Goal: Transaction & Acquisition: Subscribe to service/newsletter

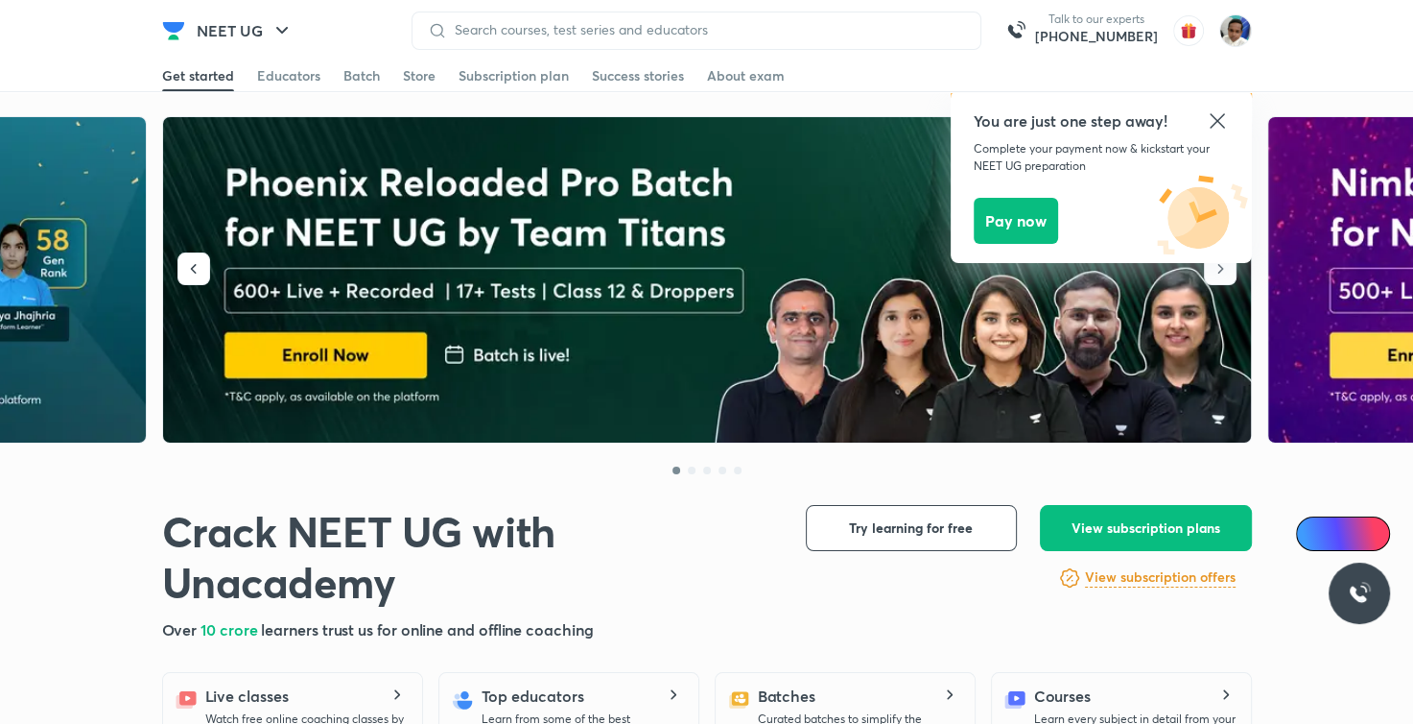
click at [1214, 118] on icon at bounding box center [1217, 120] width 14 height 14
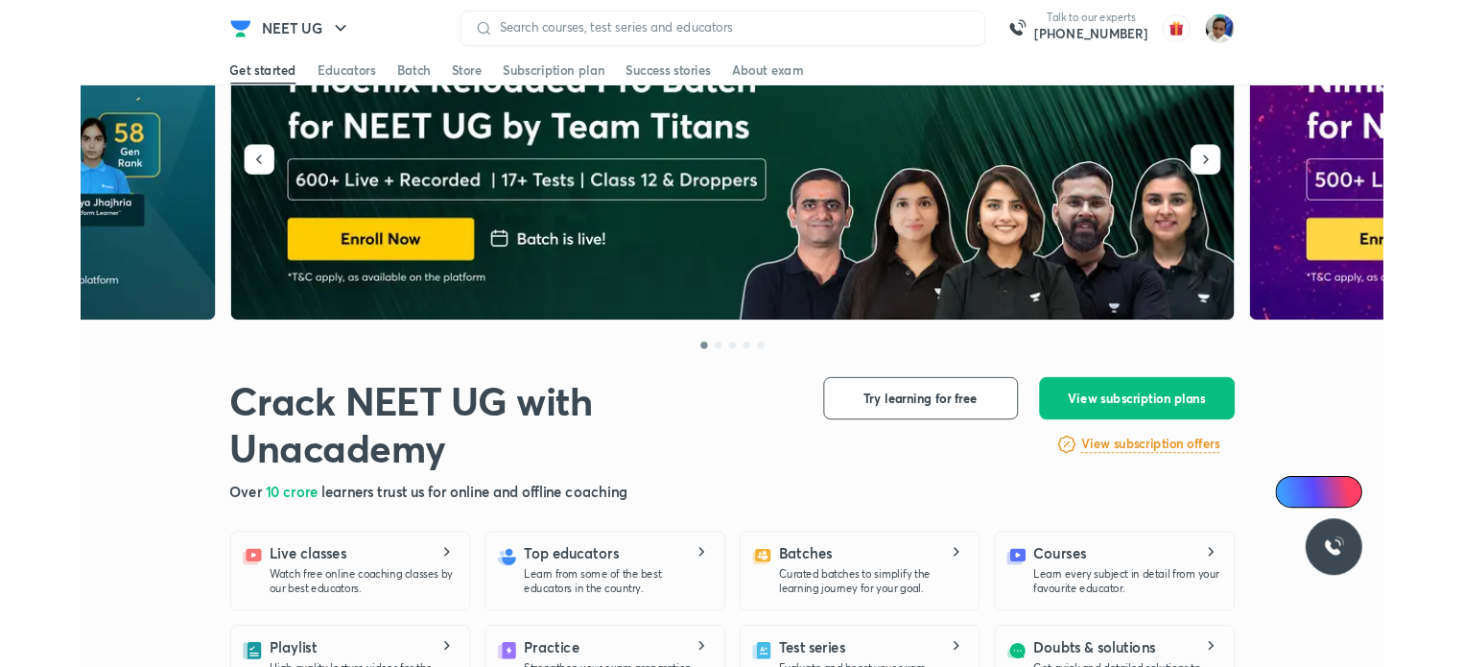
scroll to position [92, 0]
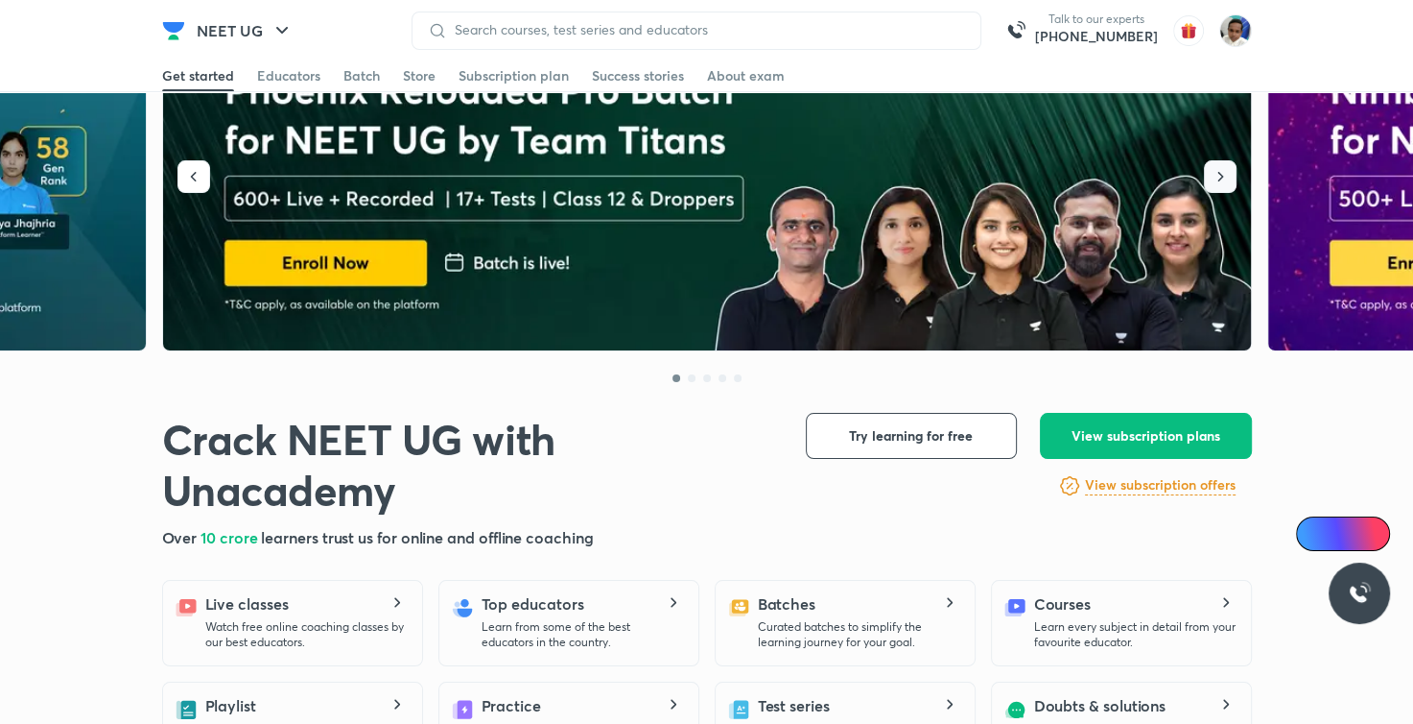
click at [1216, 178] on icon "button" at bounding box center [1220, 176] width 19 height 19
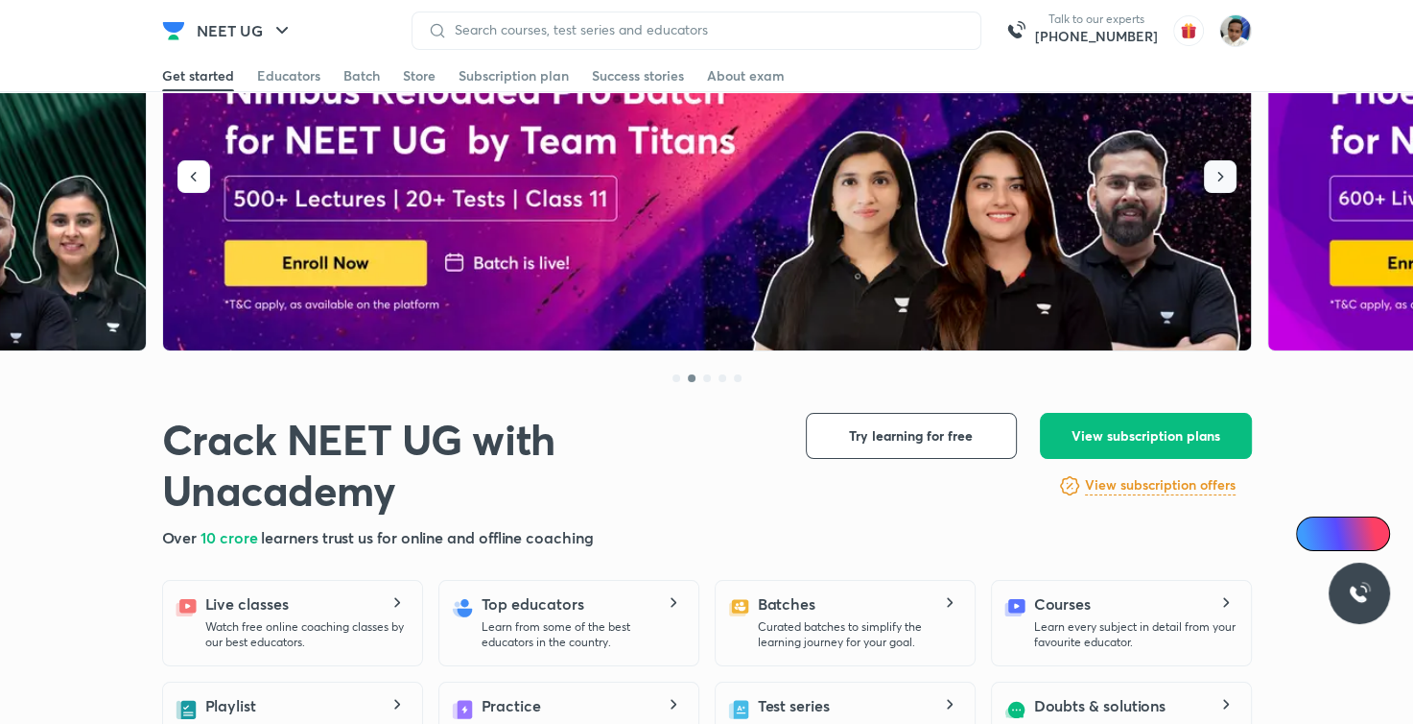
click at [1216, 178] on icon "button" at bounding box center [1220, 176] width 19 height 19
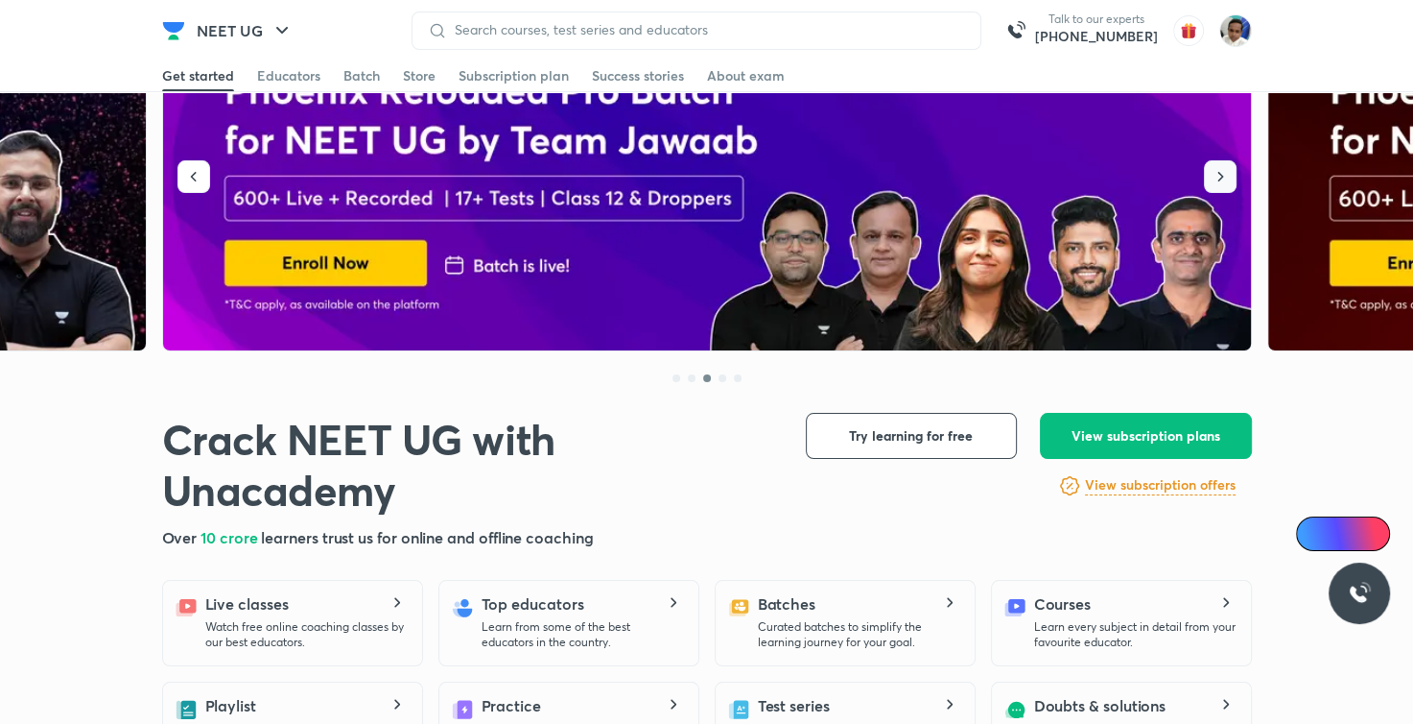
click at [1216, 178] on icon "button" at bounding box center [1220, 176] width 19 height 19
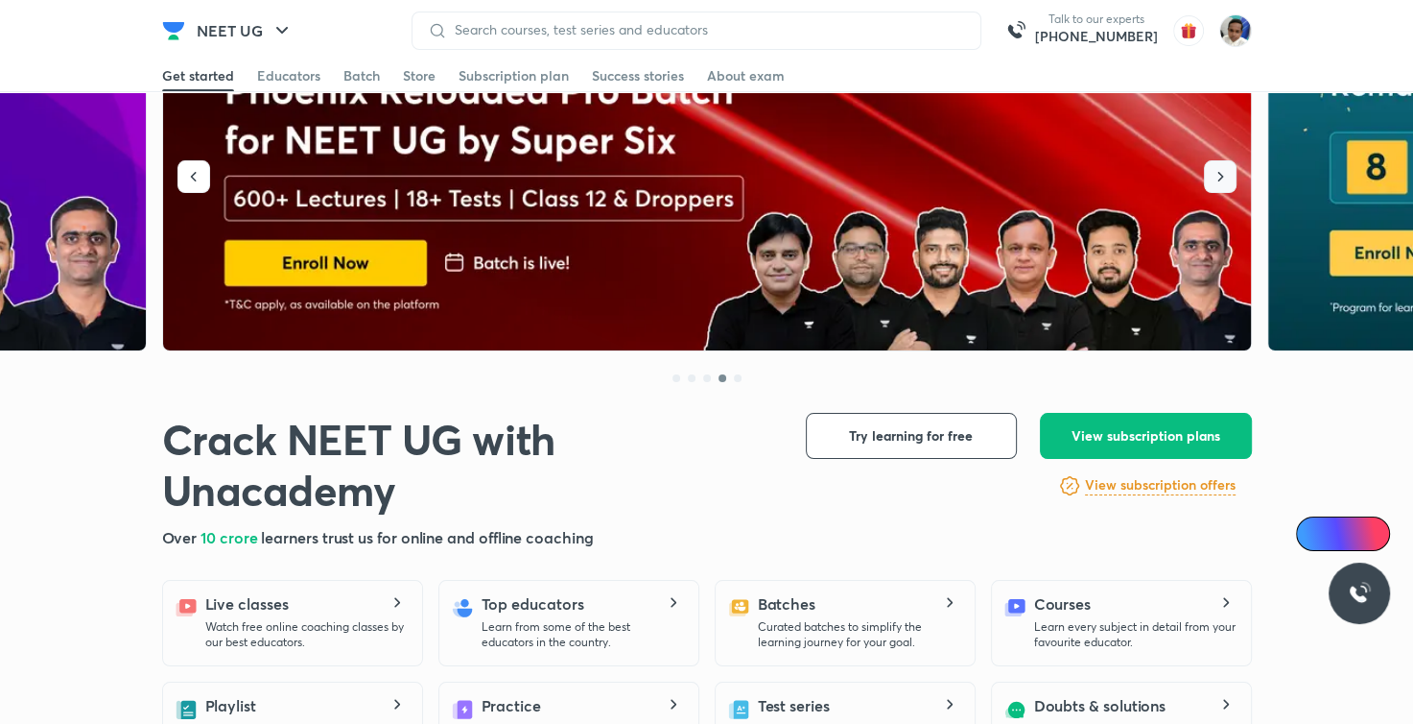
click at [1216, 178] on icon "button" at bounding box center [1220, 176] width 19 height 19
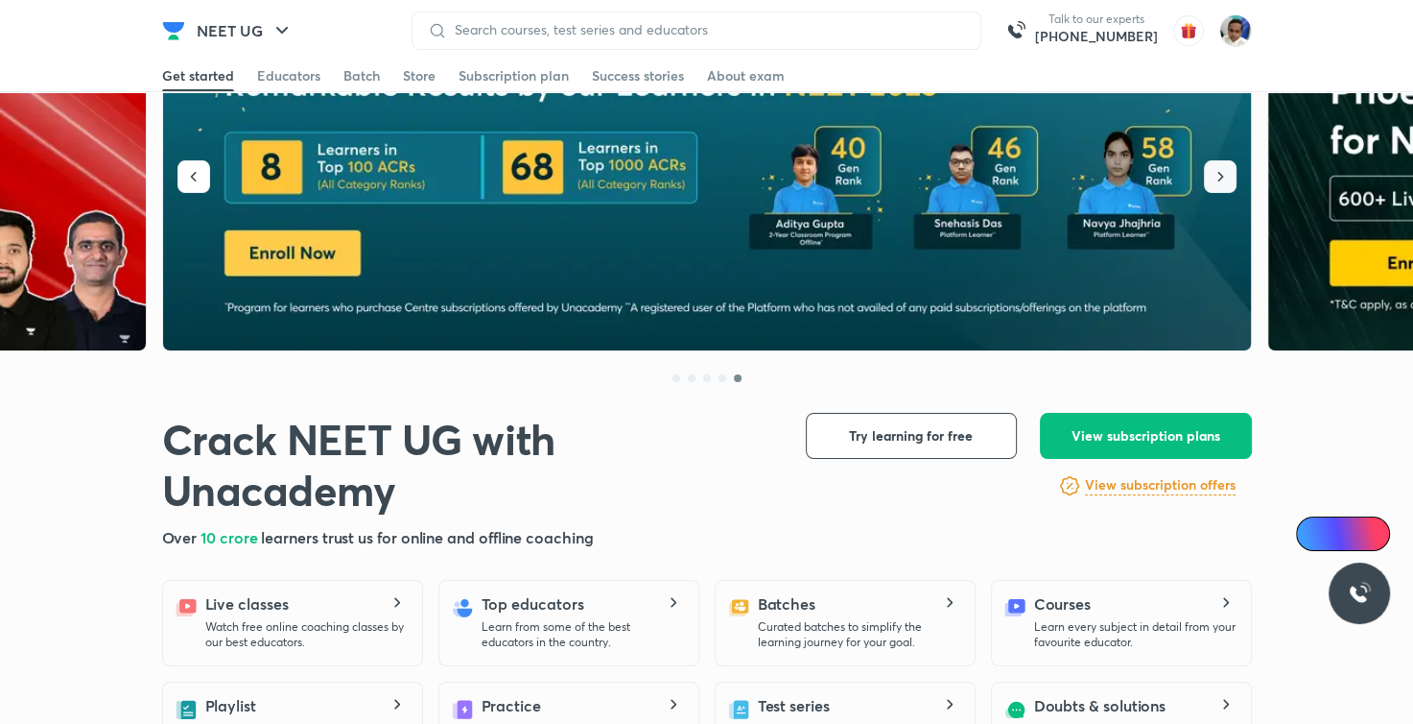
click at [1216, 178] on icon "button" at bounding box center [1220, 176] width 19 height 19
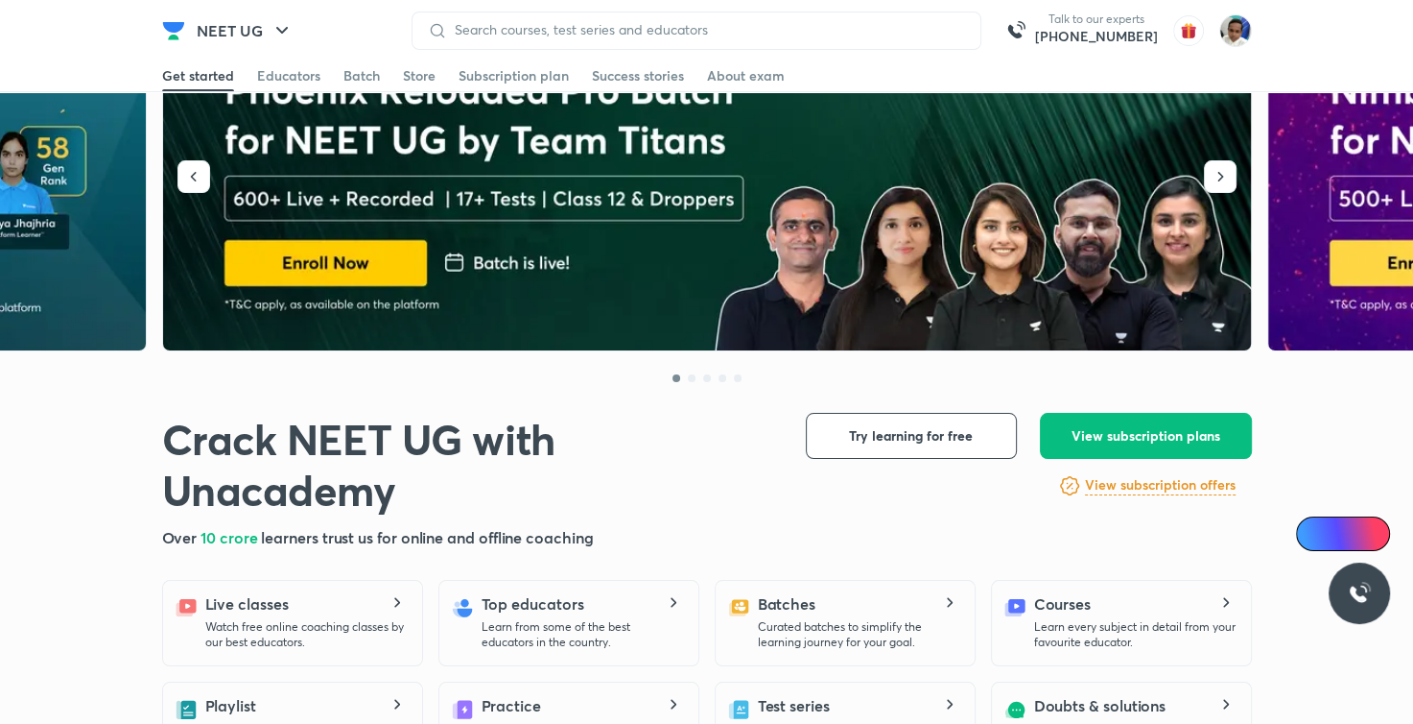
click at [1048, 253] on img at bounding box center [708, 188] width 1090 height 326
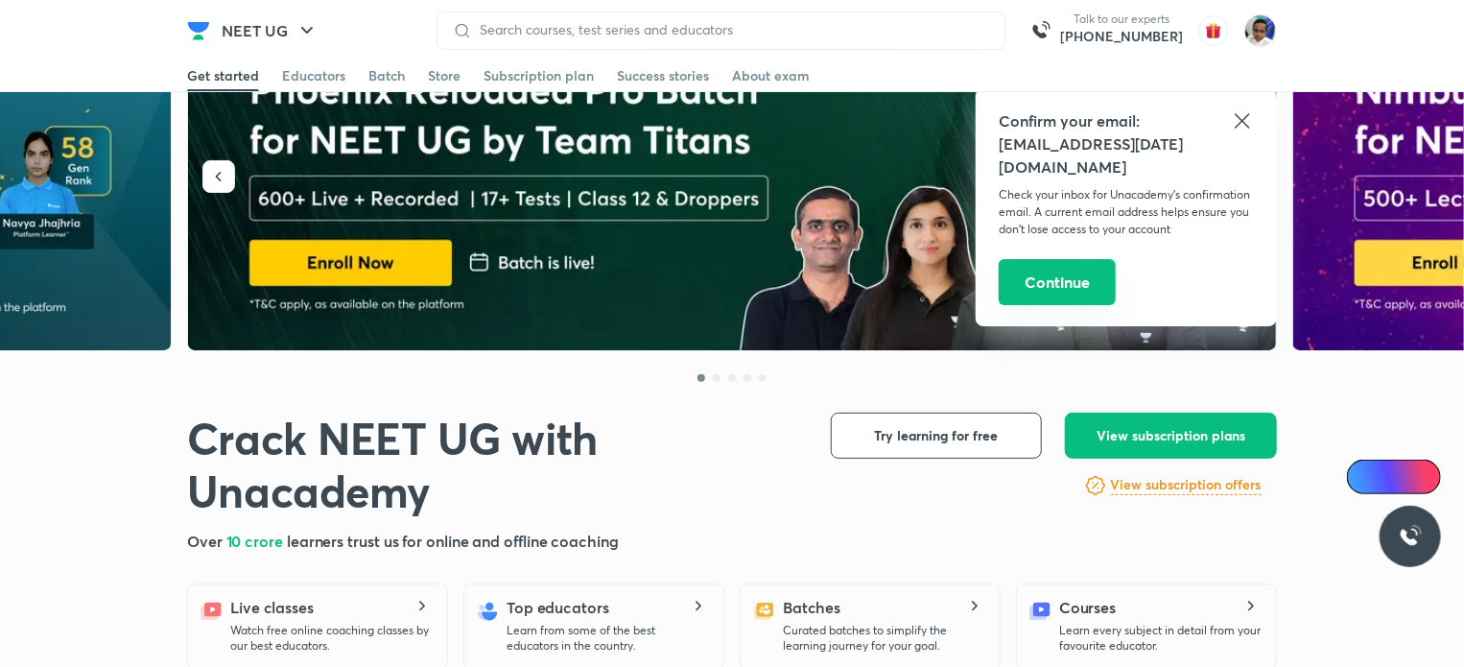
click at [1056, 259] on button "Continue" at bounding box center [1057, 282] width 117 height 46
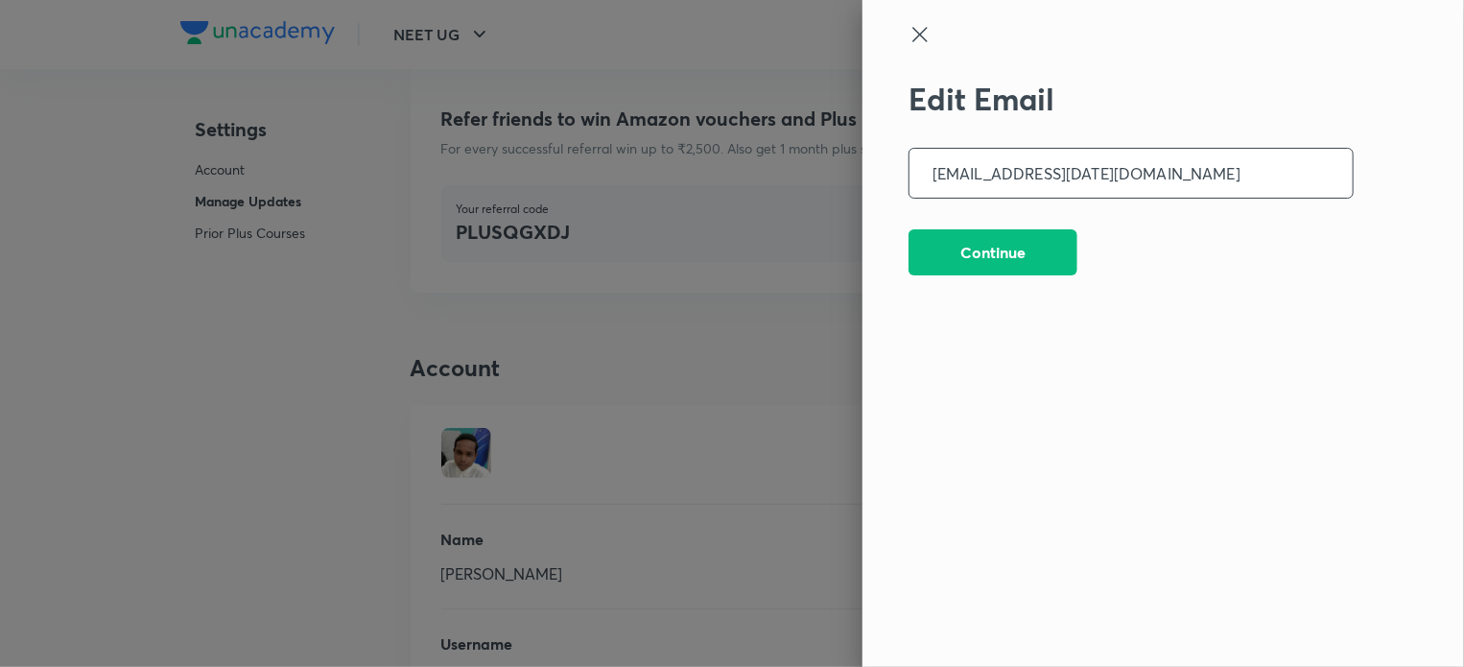
scroll to position [4753, 0]
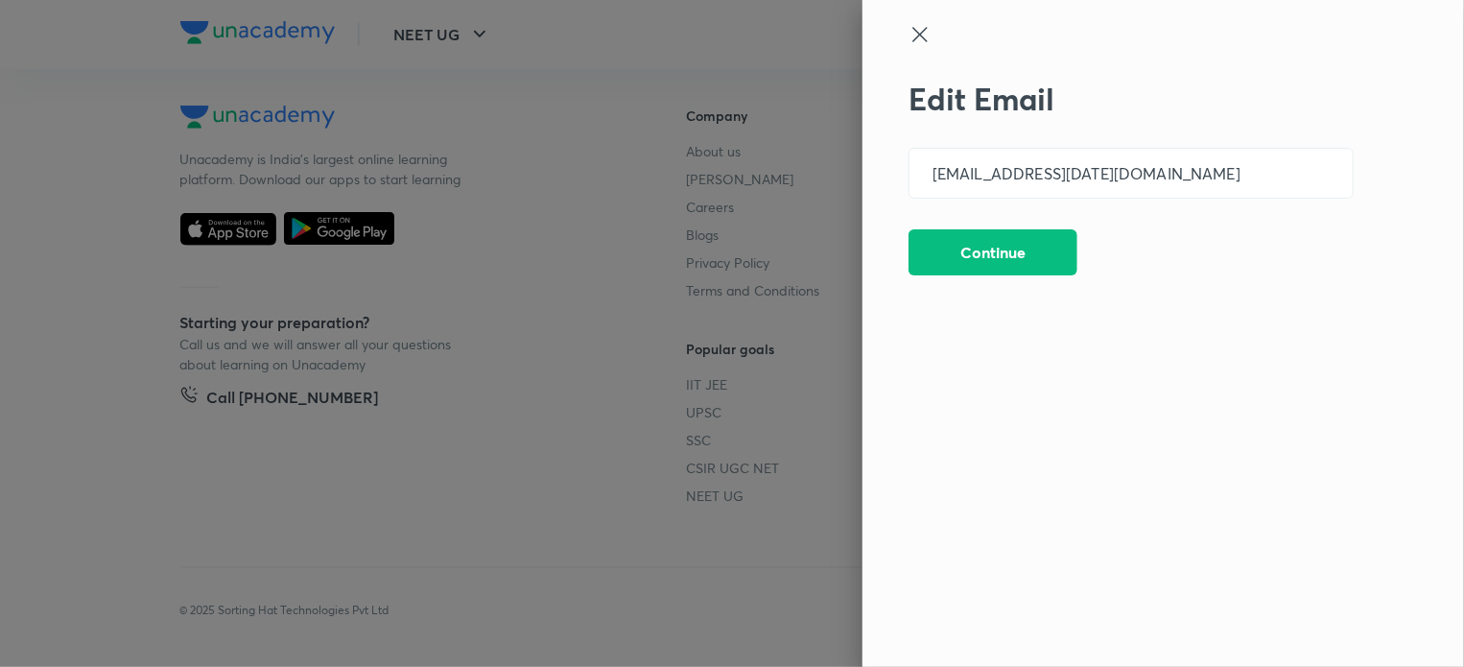
click at [917, 34] on icon at bounding box center [920, 34] width 23 height 23
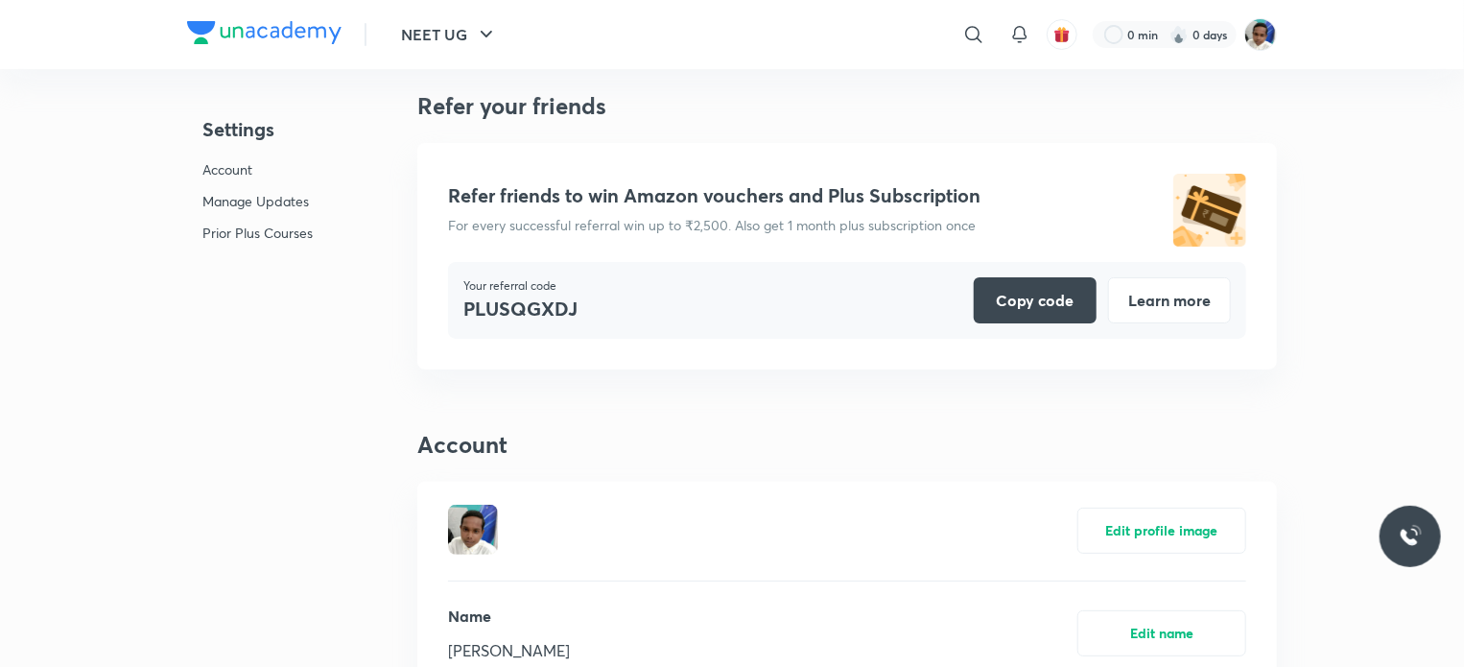
scroll to position [0, 0]
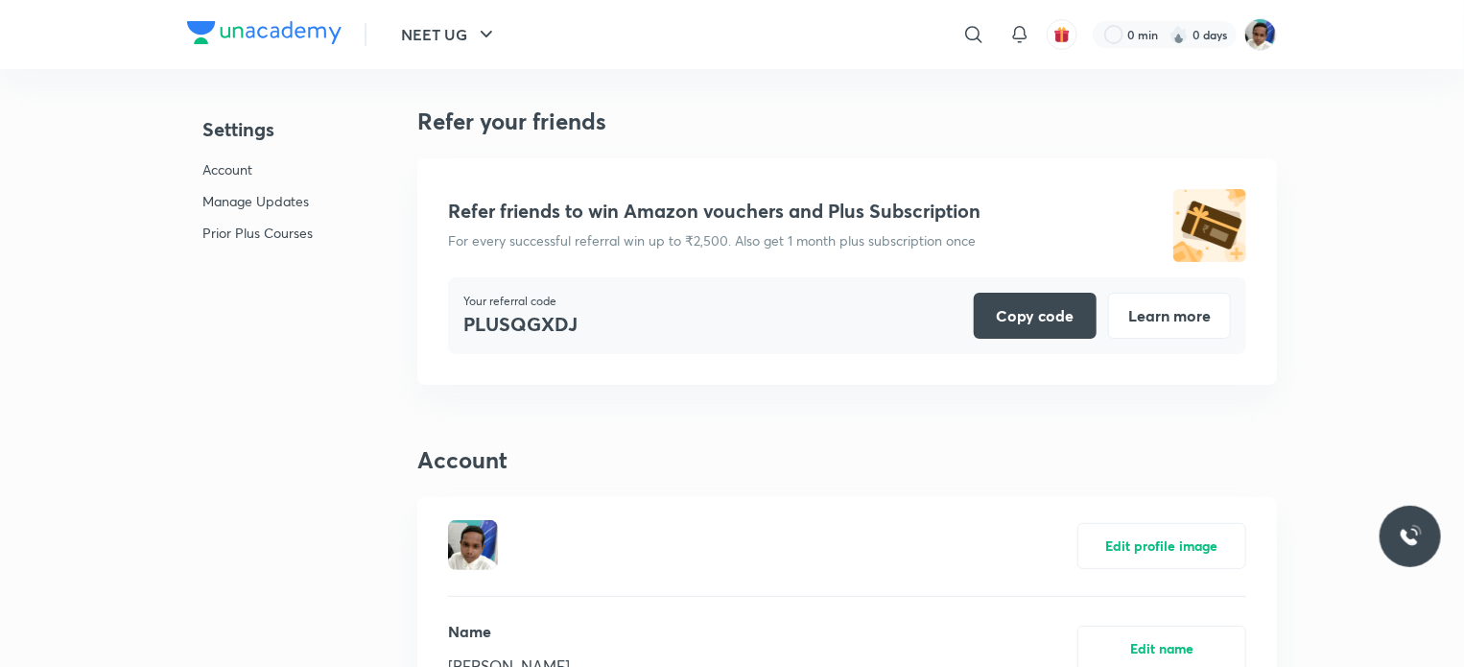
click at [1412, 530] on img at bounding box center [1410, 536] width 23 height 23
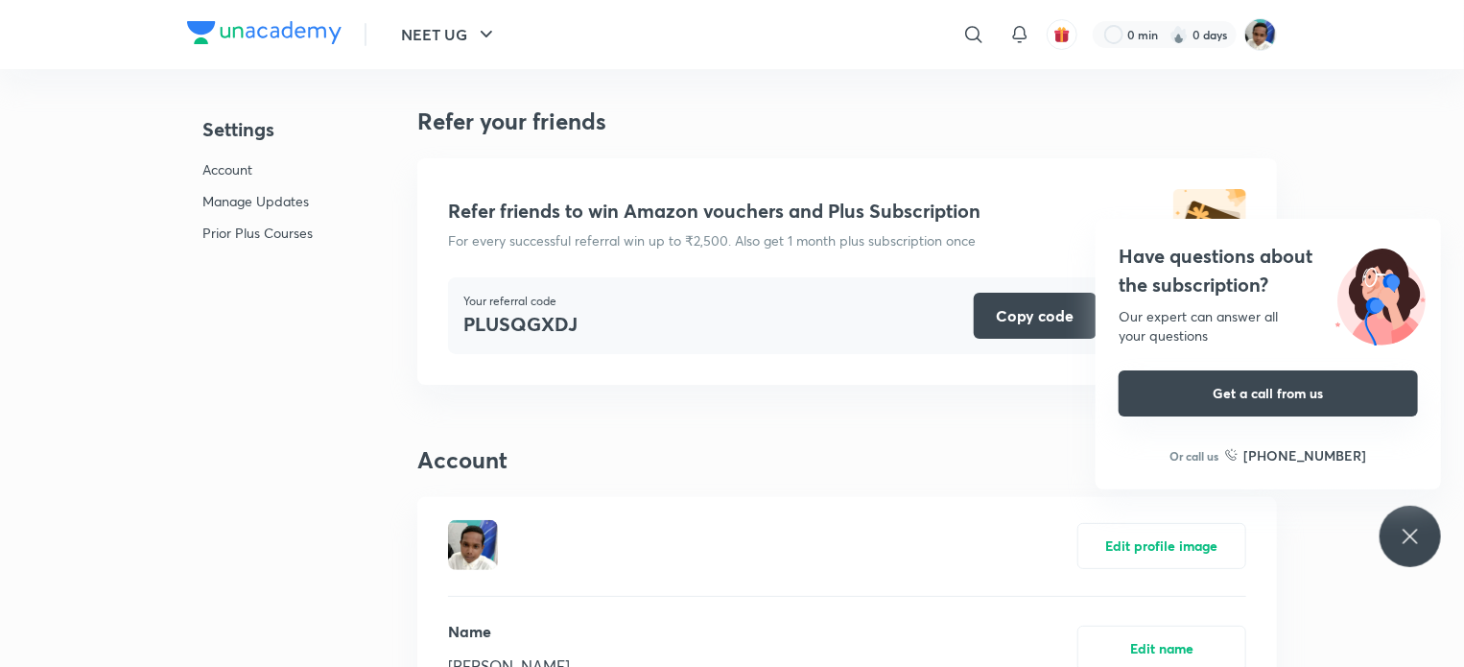
click at [1293, 391] on button "Get a call from us" at bounding box center [1268, 393] width 299 height 46
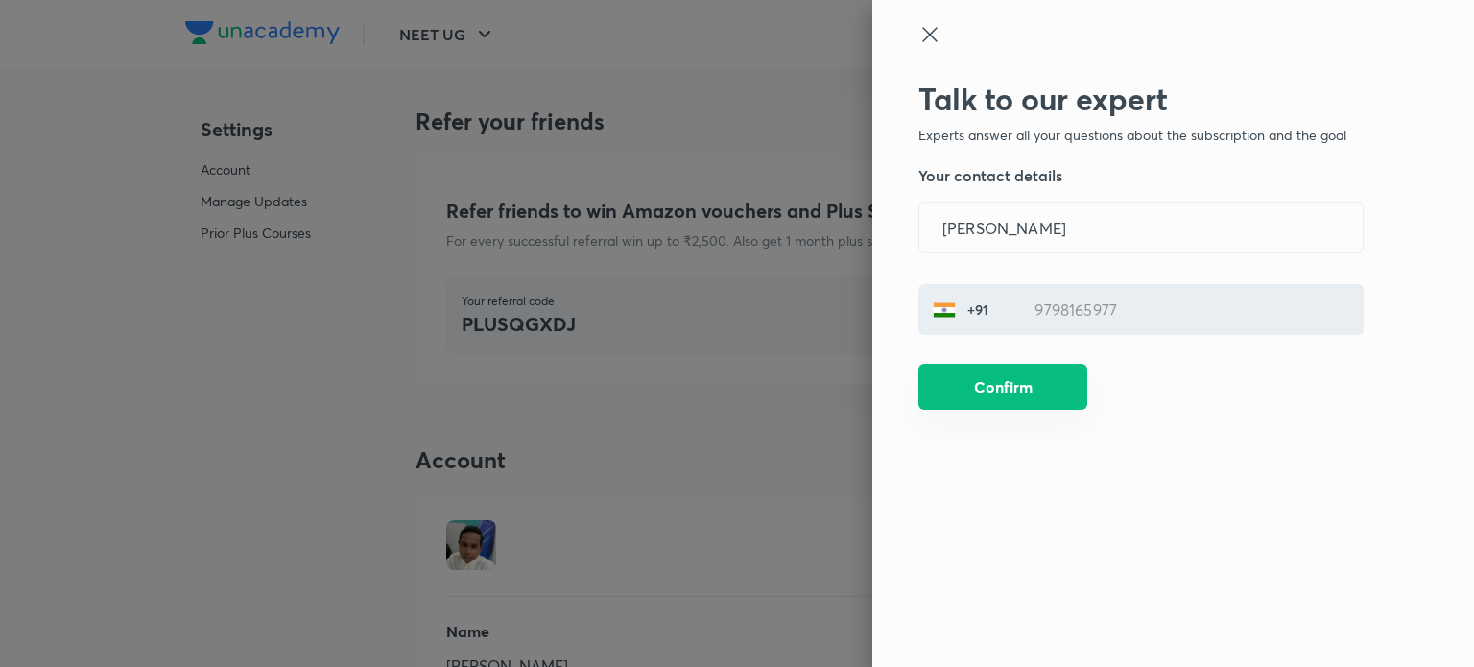
click at [1028, 382] on button "Confirm" at bounding box center [1002, 387] width 169 height 46
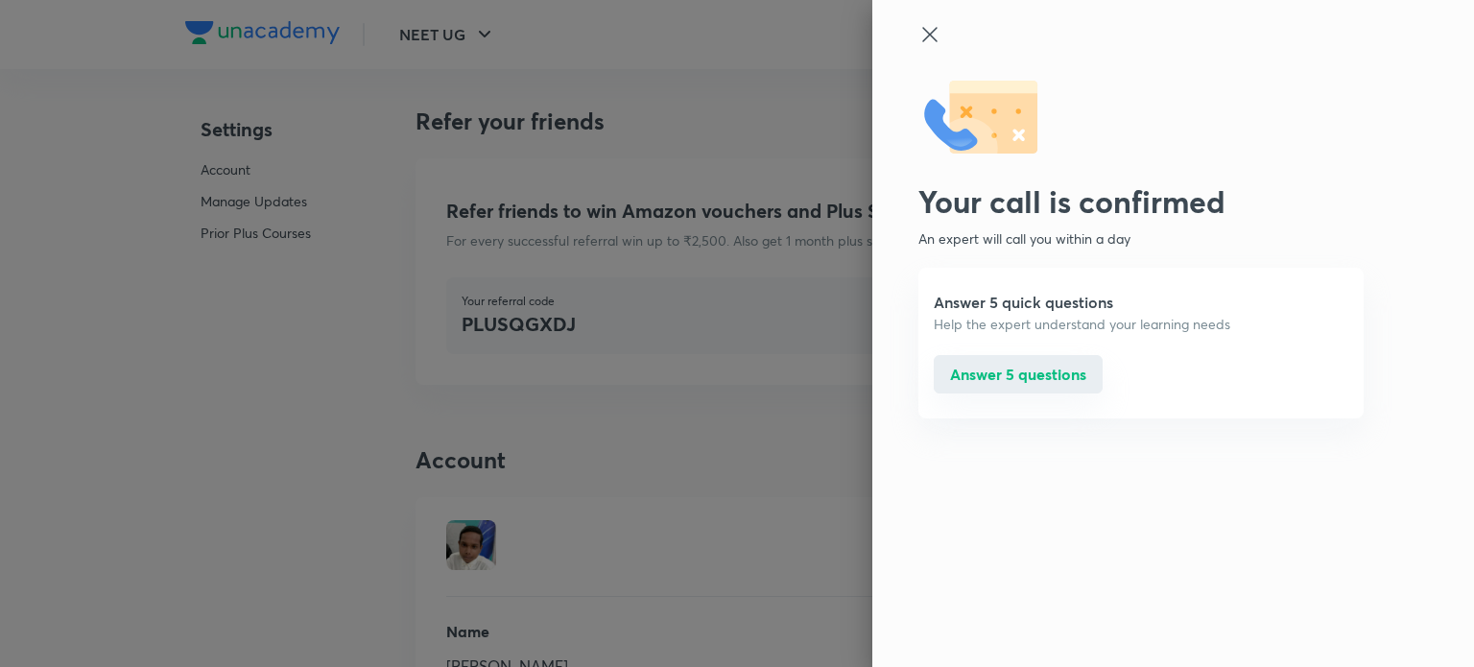
click at [1008, 368] on button "Answer 5 questions" at bounding box center [1018, 374] width 169 height 38
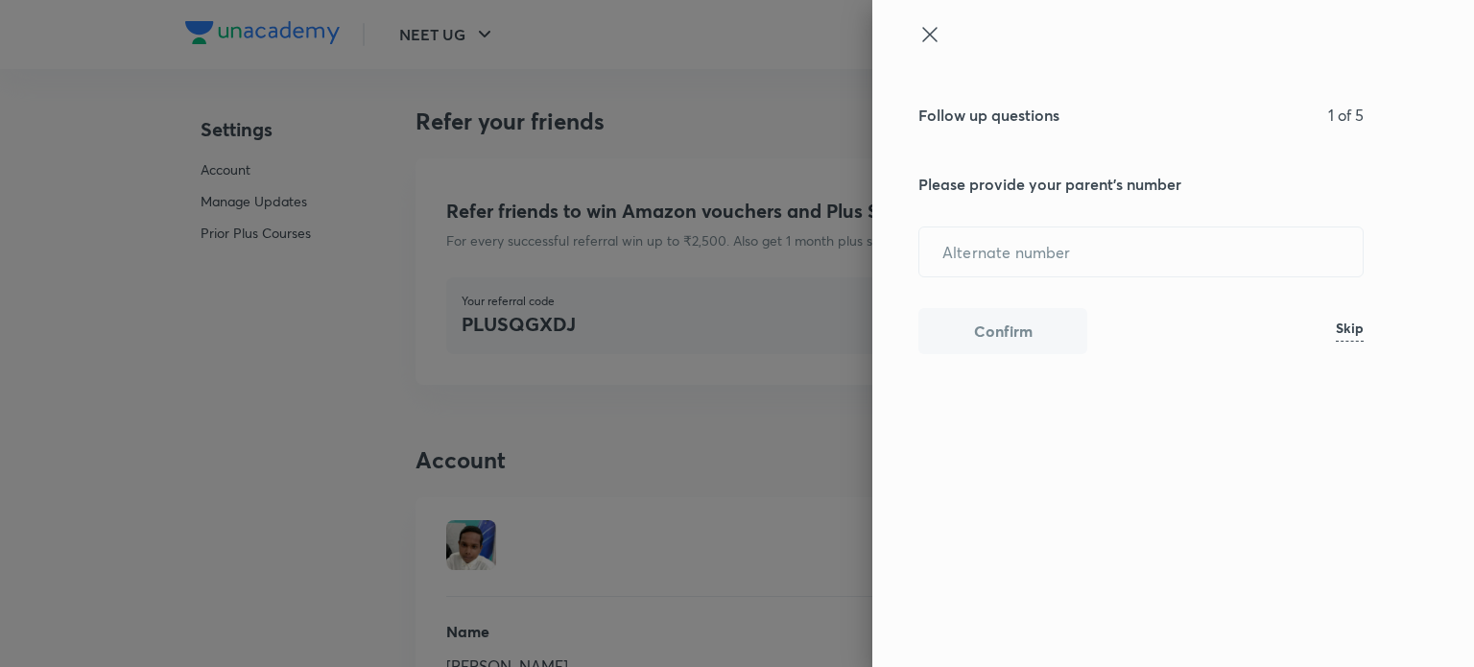
click at [1008, 368] on div "Follow up questions 1 of 5 Please provide your parent's number ​ Confirm Skip" at bounding box center [1140, 374] width 445 height 586
click at [932, 32] on icon at bounding box center [929, 34] width 14 height 14
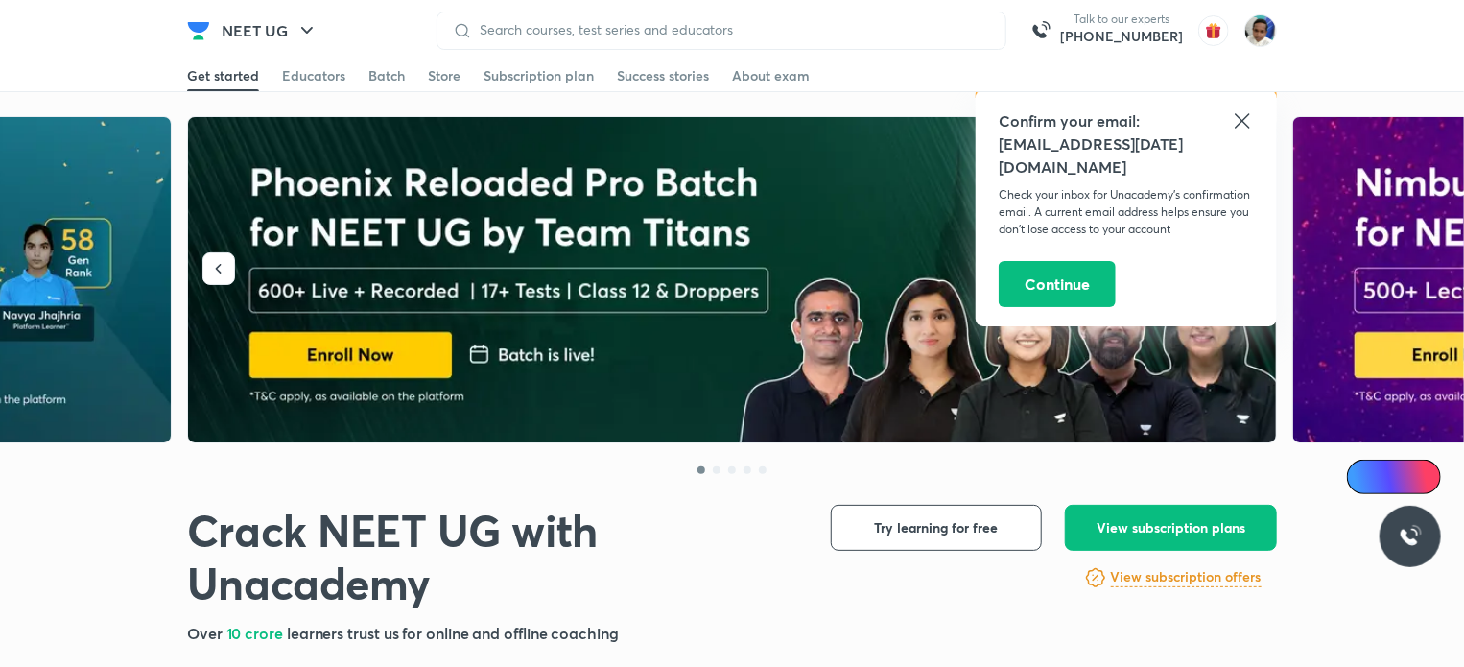
click at [1236, 122] on icon at bounding box center [1242, 120] width 23 height 23
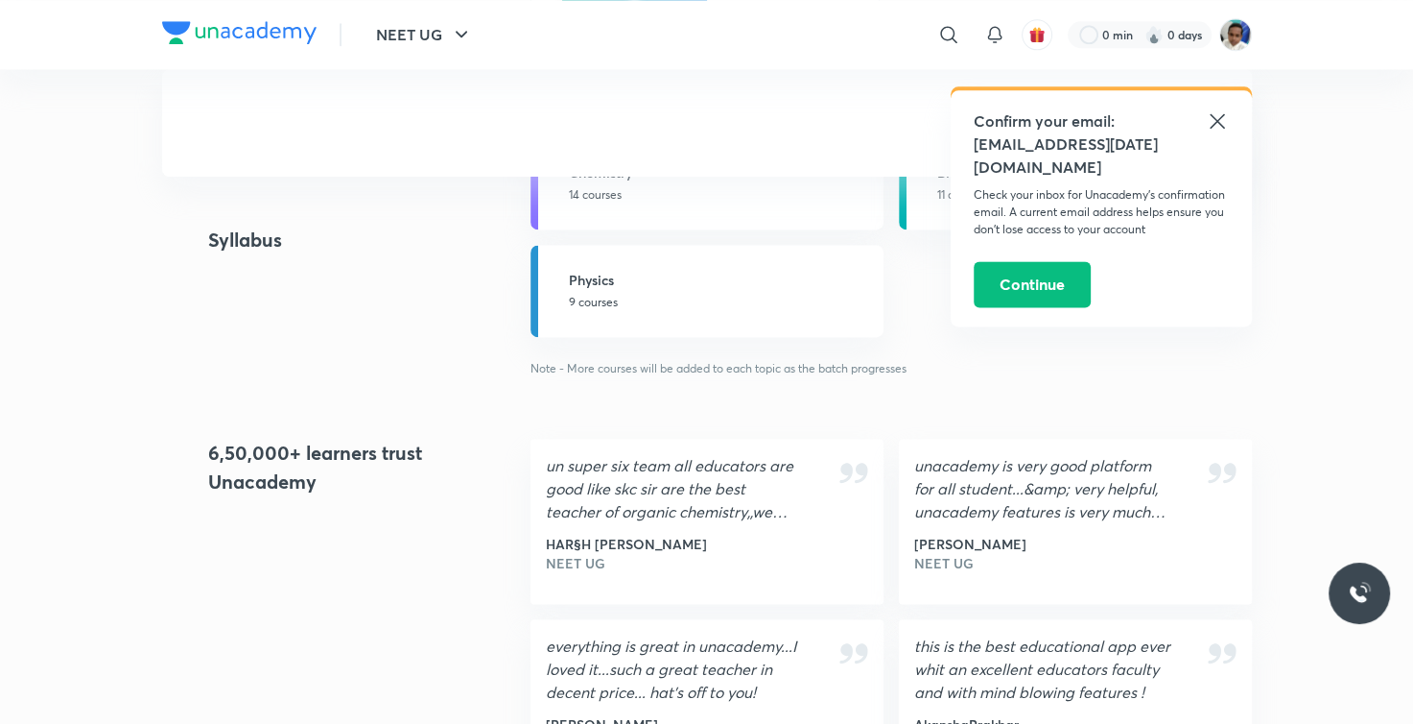
scroll to position [2451, 0]
click at [1220, 116] on icon at bounding box center [1217, 120] width 23 height 23
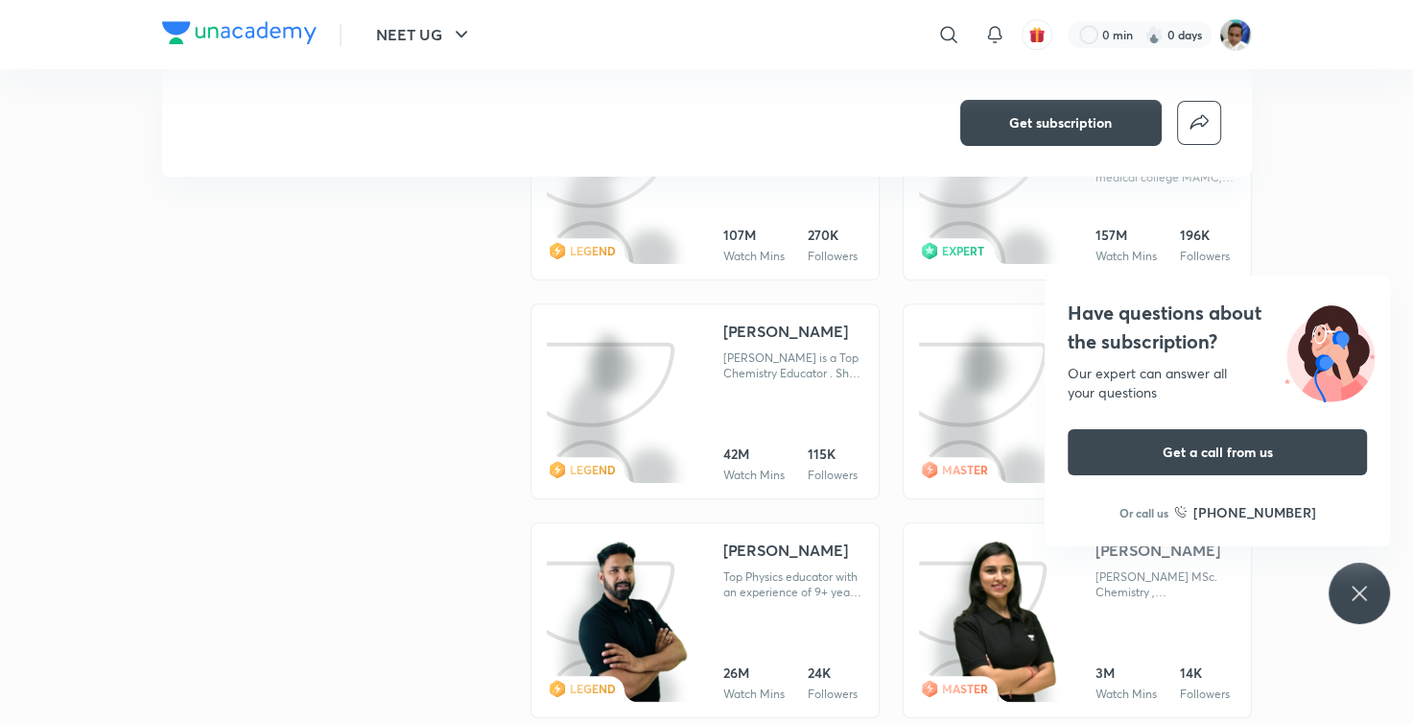
scroll to position [1537, 0]
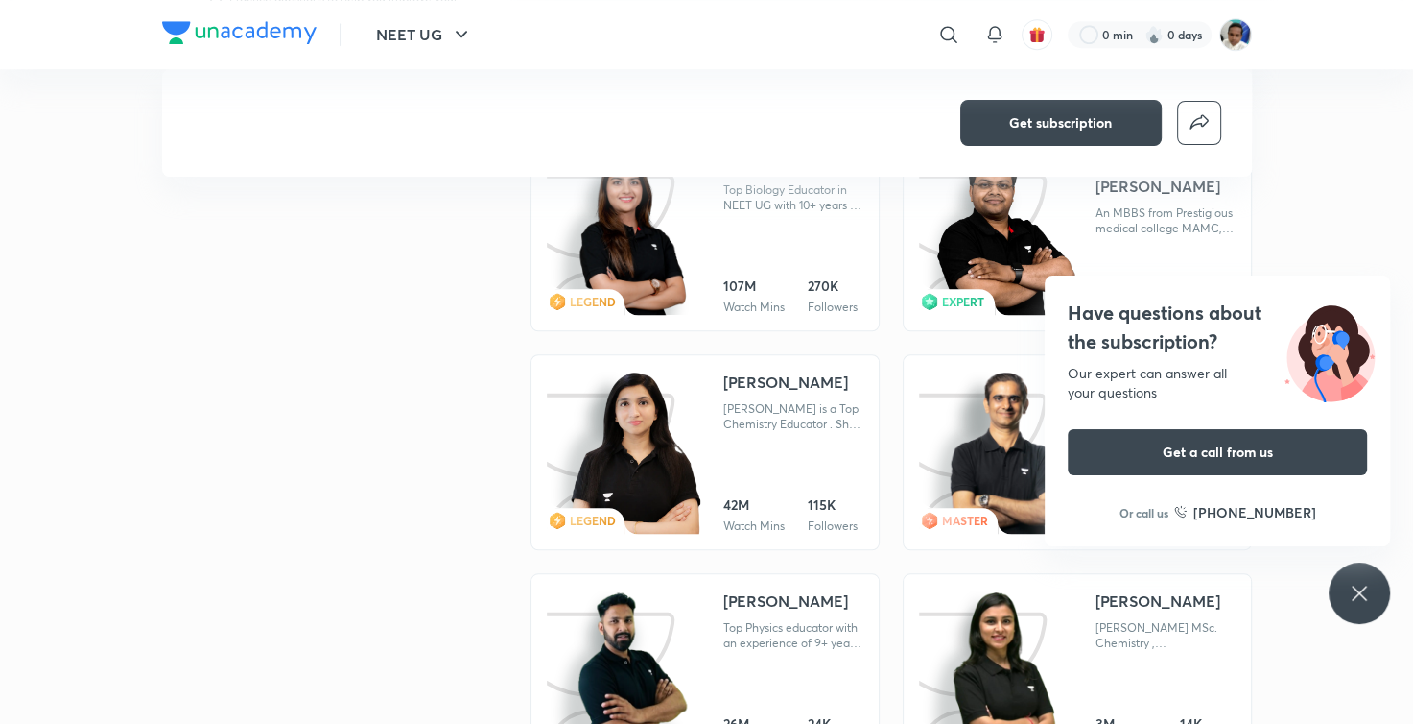
click at [1363, 586] on icon at bounding box center [1359, 592] width 23 height 23
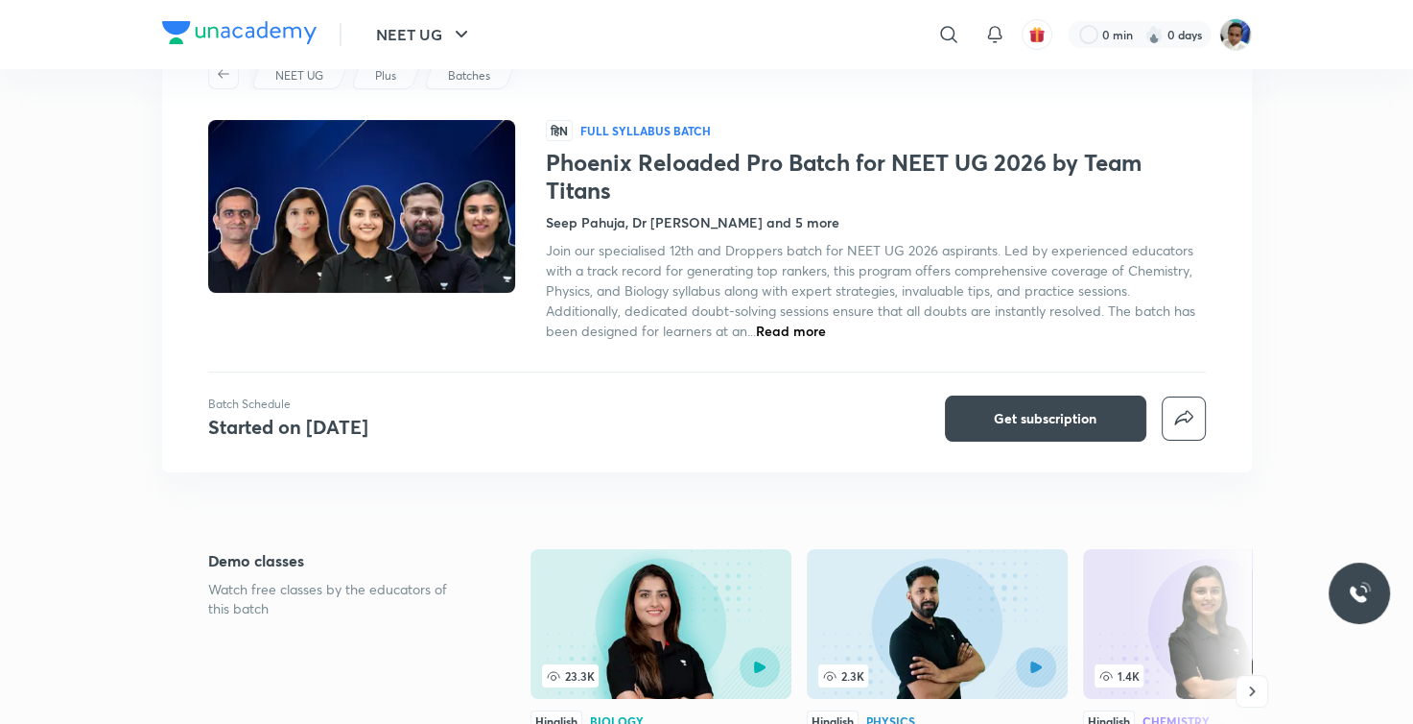
scroll to position [0, 0]
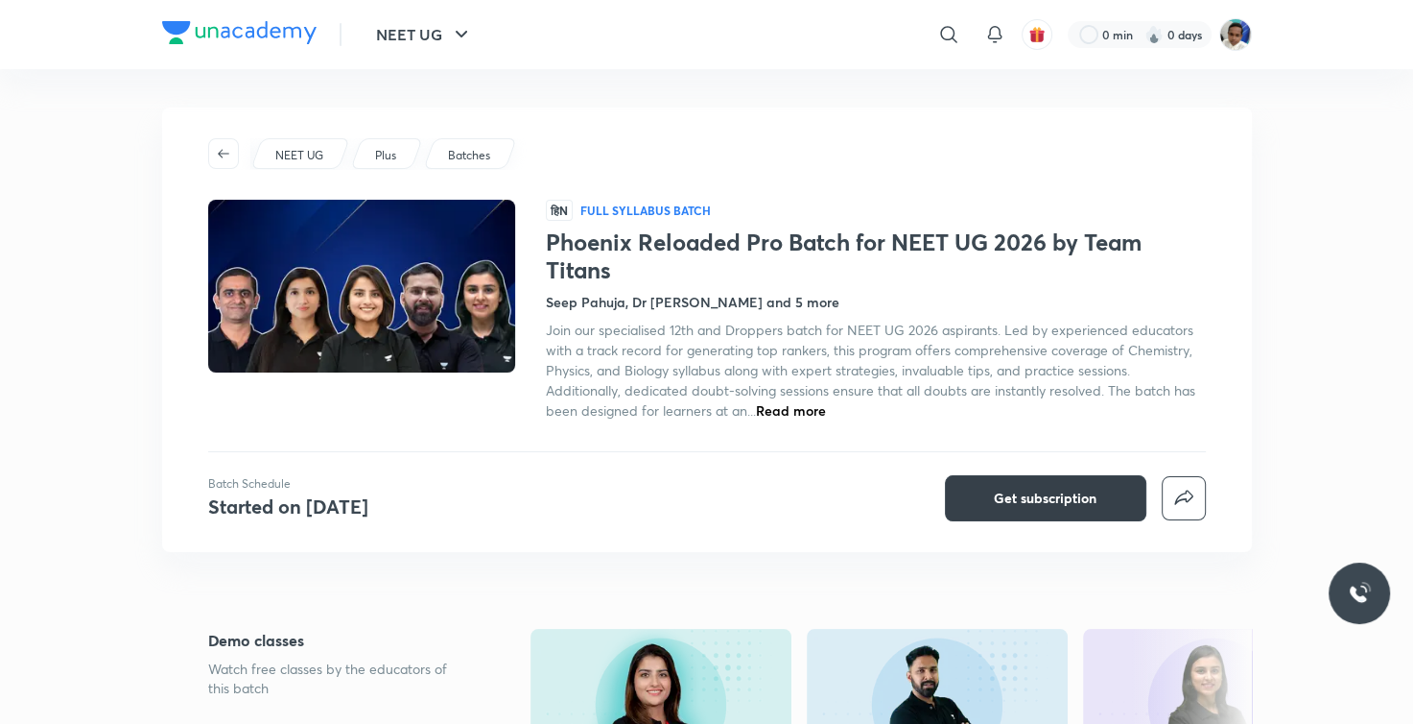
click at [995, 488] on span "Get subscription" at bounding box center [1045, 497] width 103 height 19
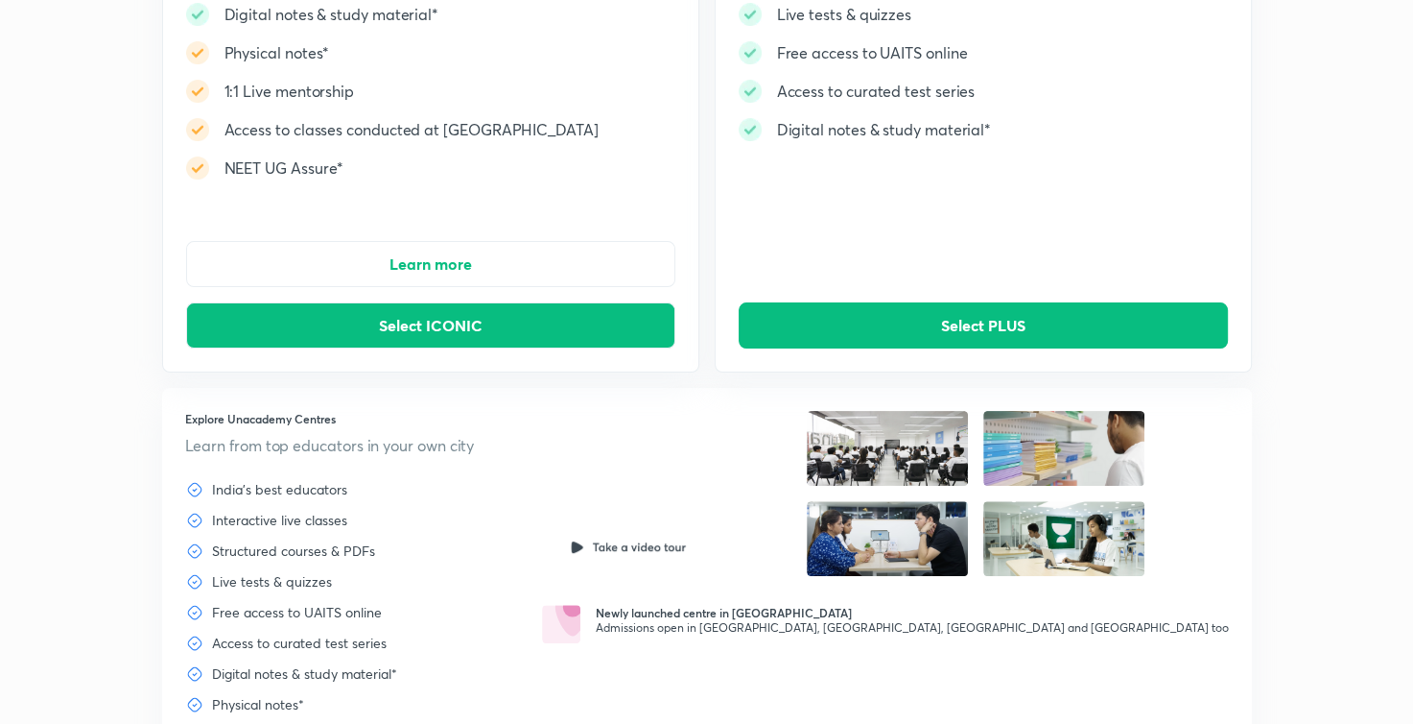
scroll to position [390, 0]
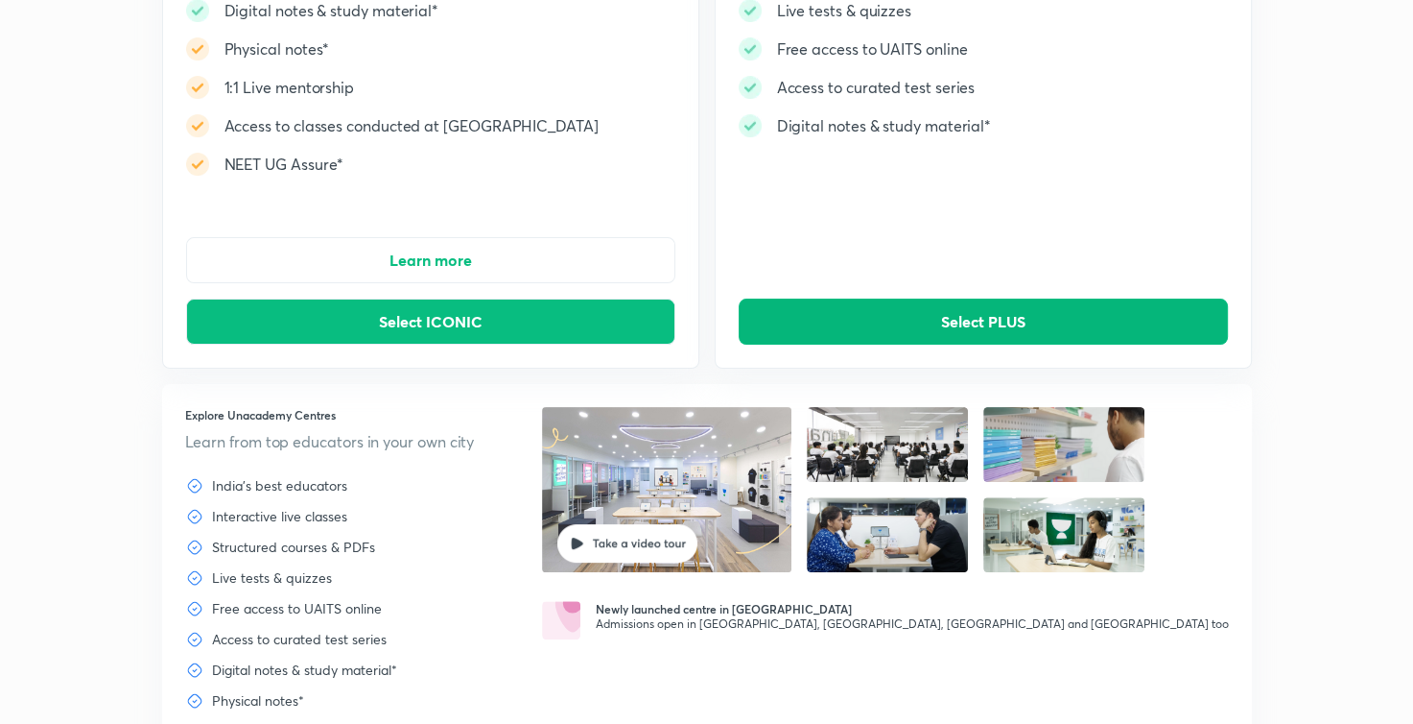
click at [925, 320] on button "Select PLUS" at bounding box center [983, 321] width 489 height 46
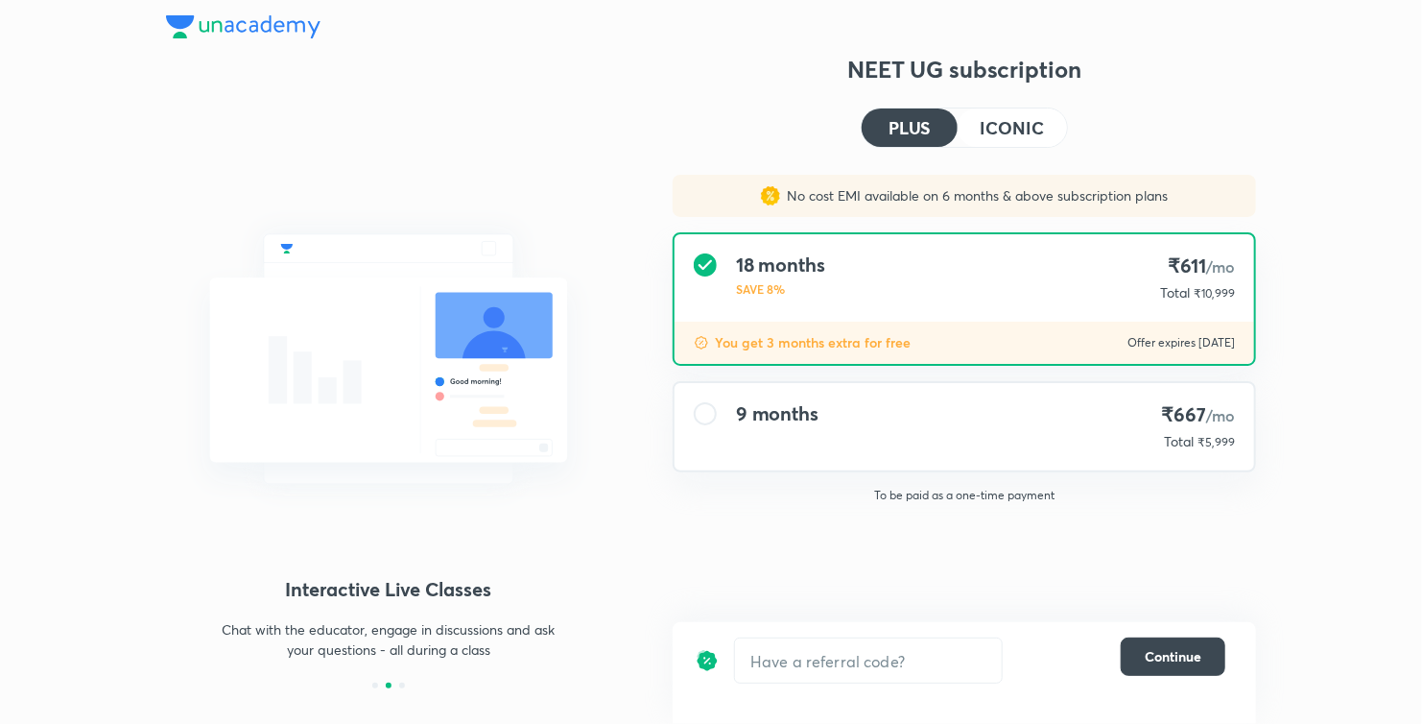
click at [704, 412] on div at bounding box center [705, 413] width 23 height 23
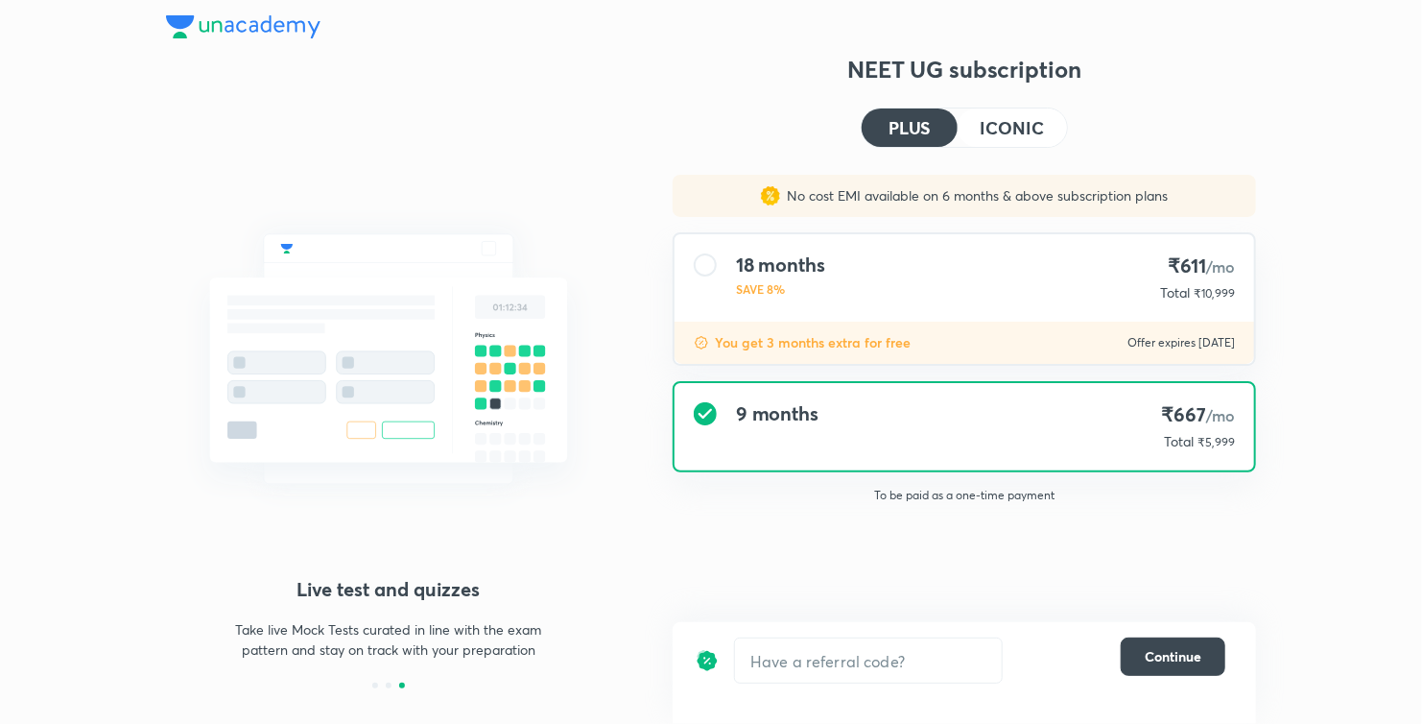
click at [1103, 408] on div "9 months ₹667 /mo Total ₹5,999" at bounding box center [965, 426] width 580 height 87
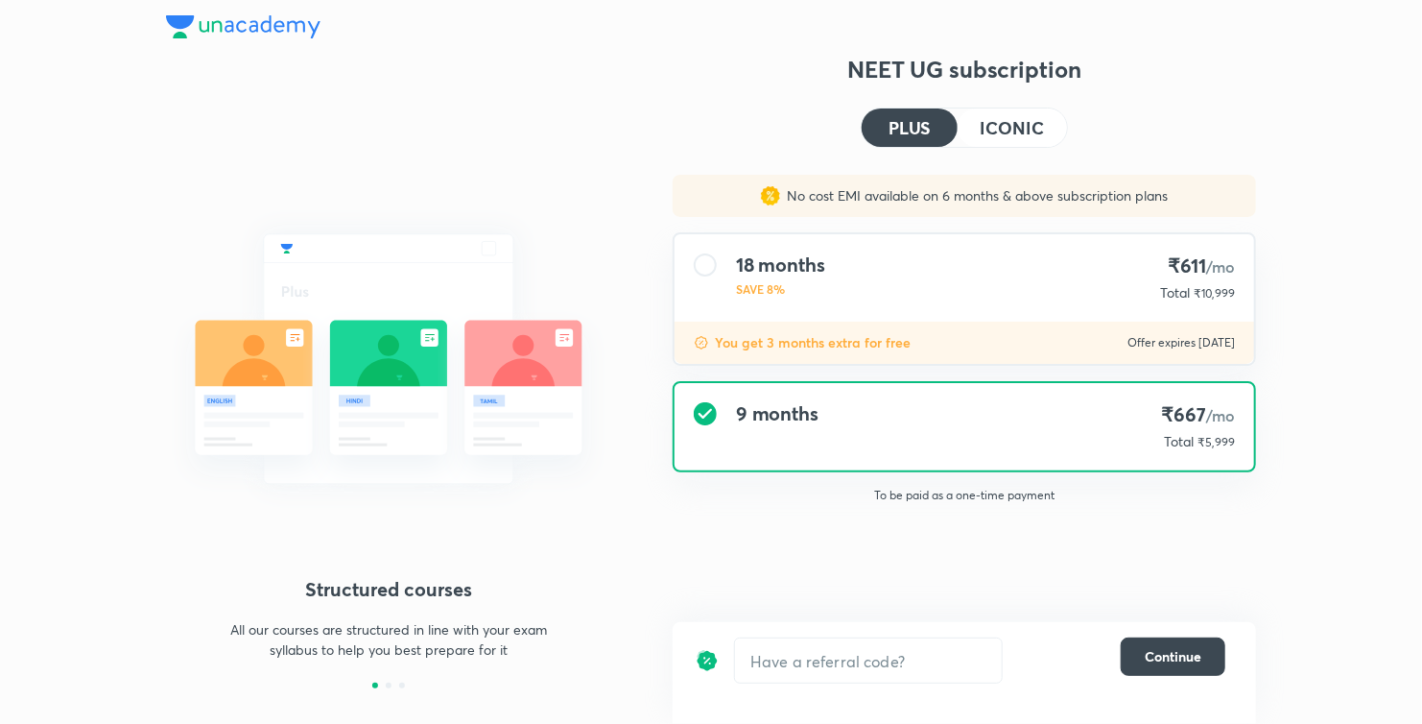
click at [1032, 192] on p "No cost EMI available on 6 months & above subscription plans" at bounding box center [974, 195] width 389 height 19
click at [1032, 198] on p "No cost EMI available on 6 months & above subscription plans" at bounding box center [974, 195] width 389 height 19
drag, startPoint x: 1032, startPoint y: 198, endPoint x: 1044, endPoint y: 182, distance: 19.2
click at [1044, 182] on div "No cost EMI available on 6 months & above subscription plans" at bounding box center [964, 196] width 583 height 42
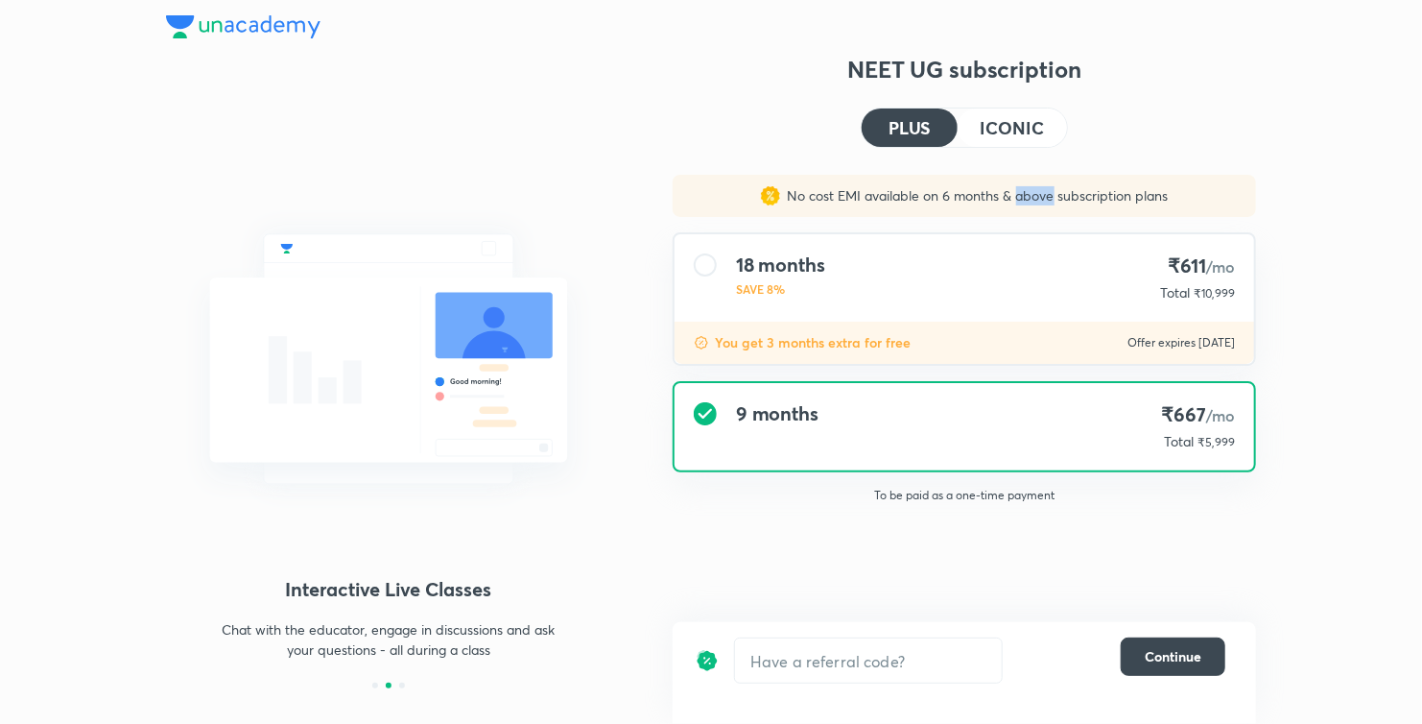
click at [1044, 182] on div "No cost EMI available on 6 months & above subscription plans" at bounding box center [964, 196] width 583 height 42
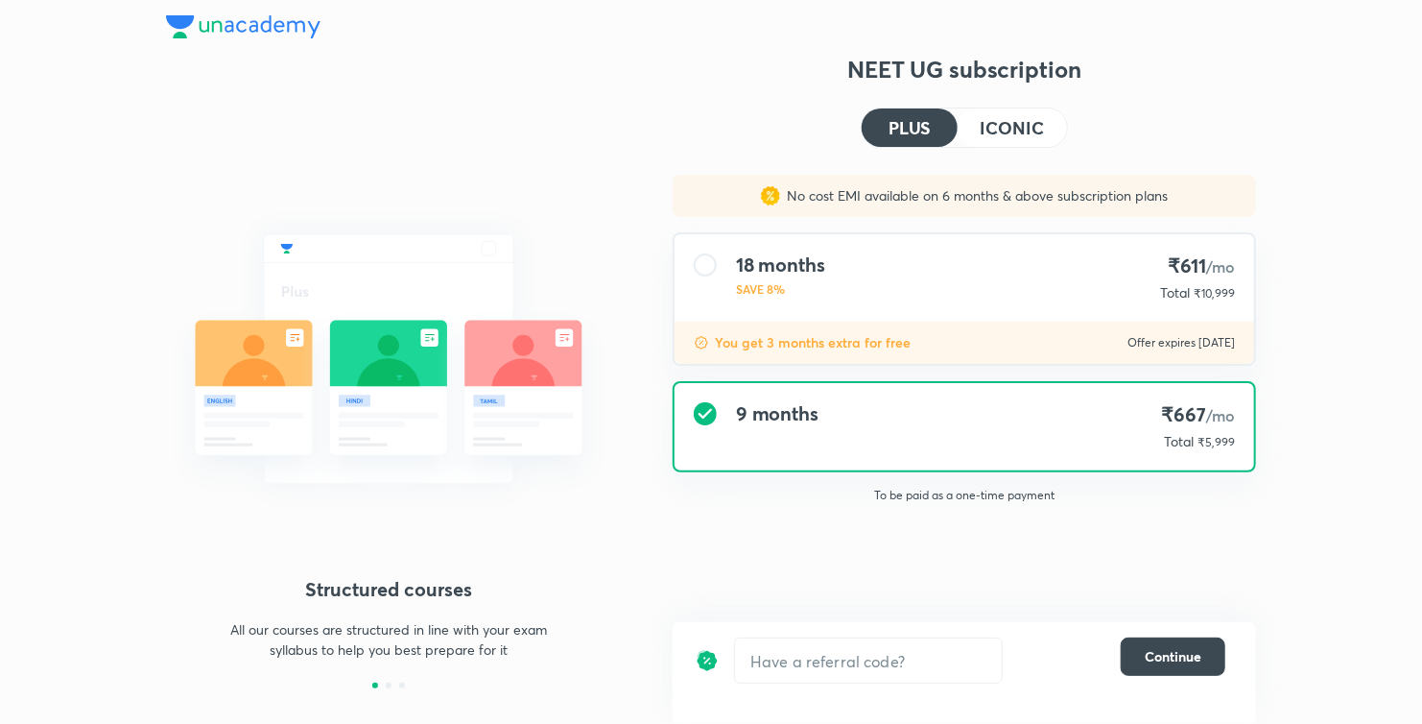
click at [952, 337] on div "You get 3 months extra for free Offer expires 7 Sep 2025" at bounding box center [965, 342] width 580 height 42
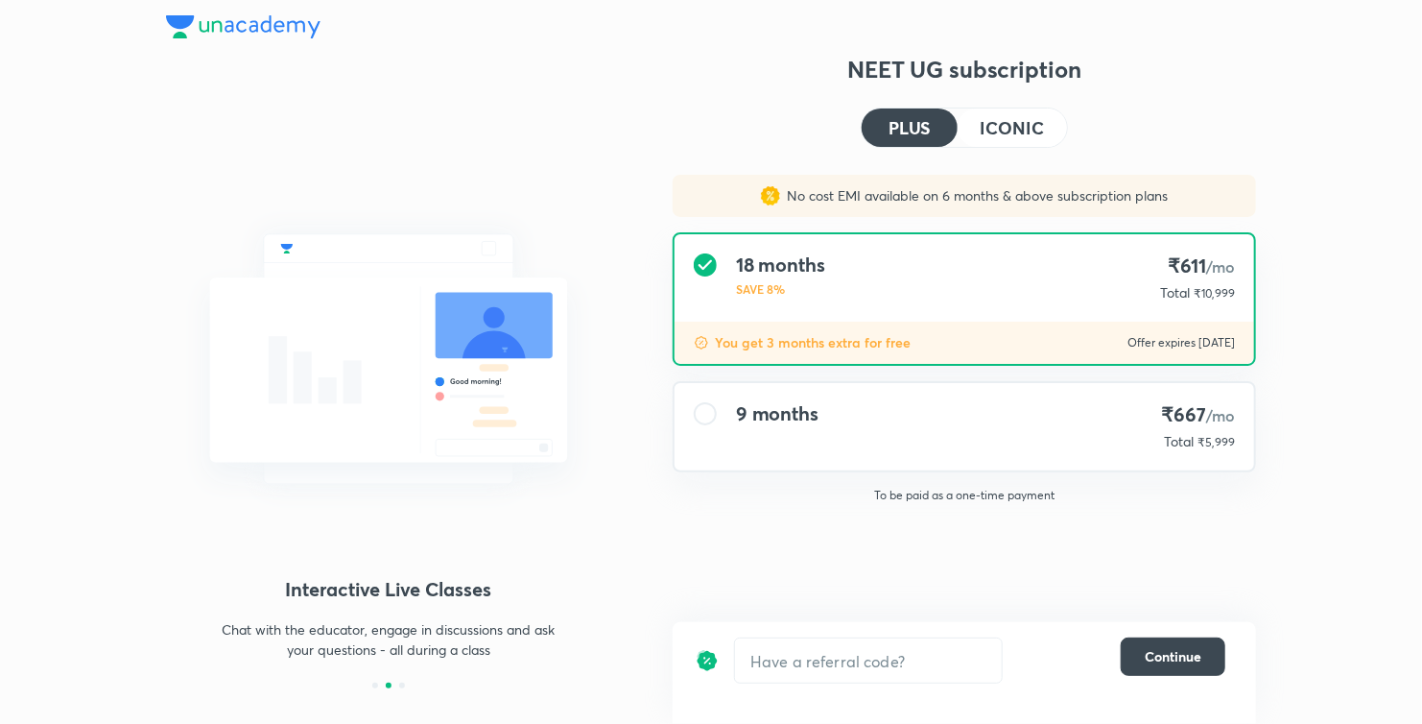
click at [792, 410] on h4 "9 months" at bounding box center [777, 413] width 83 height 23
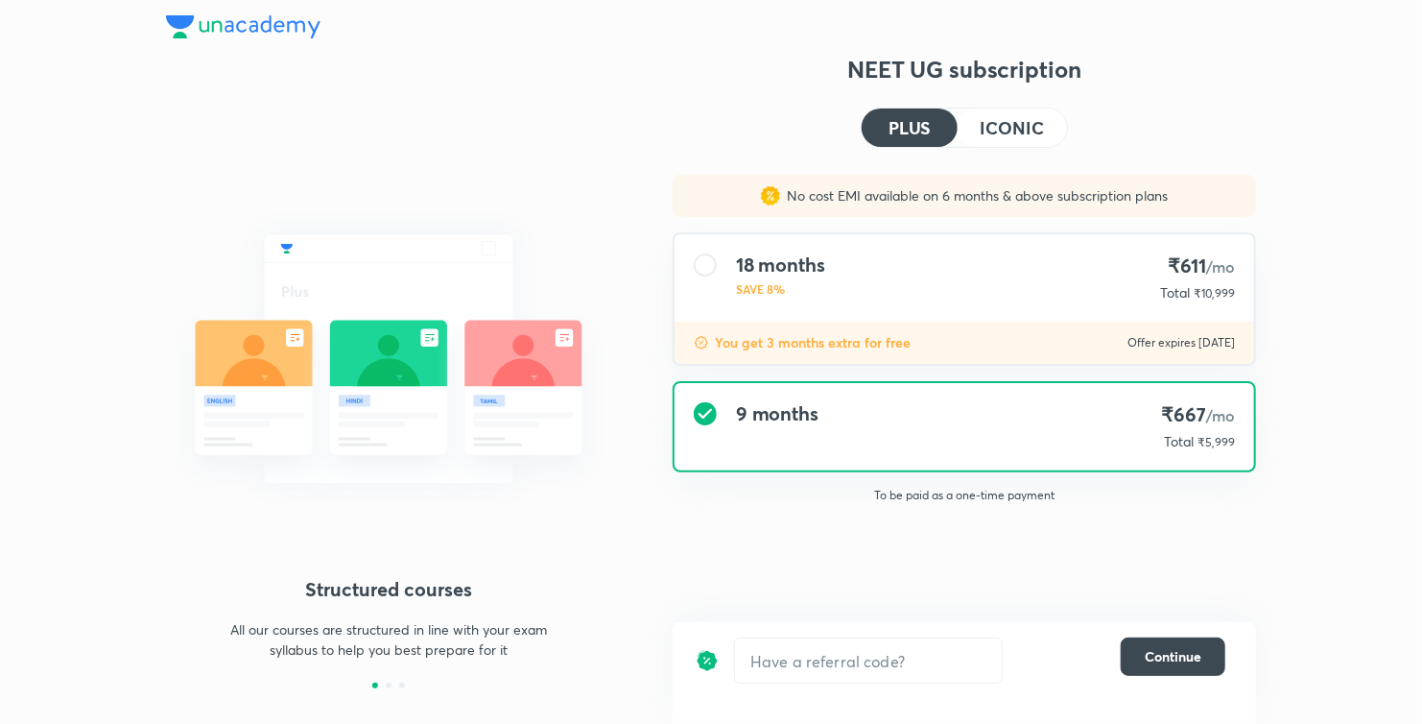
click at [1190, 424] on h4 "₹667 /mo" at bounding box center [1195, 415] width 79 height 26
